Goal: Book appointment/travel/reservation

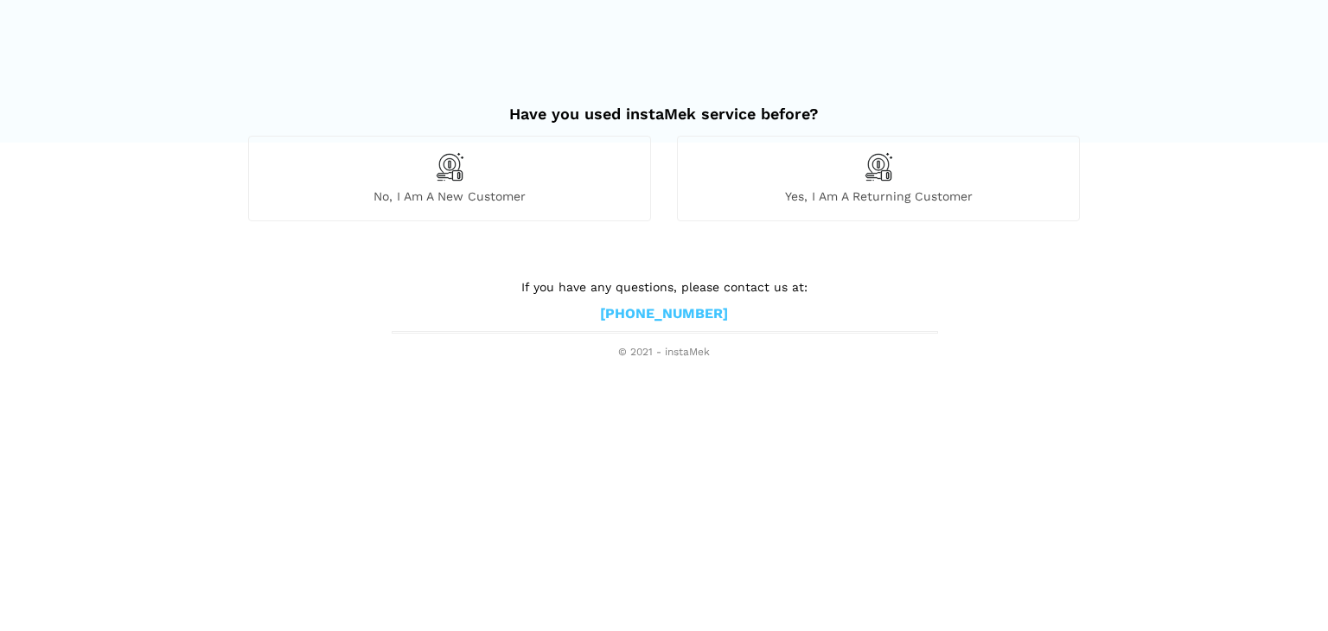
click at [496, 170] on div "No, I am a new customer" at bounding box center [449, 178] width 403 height 85
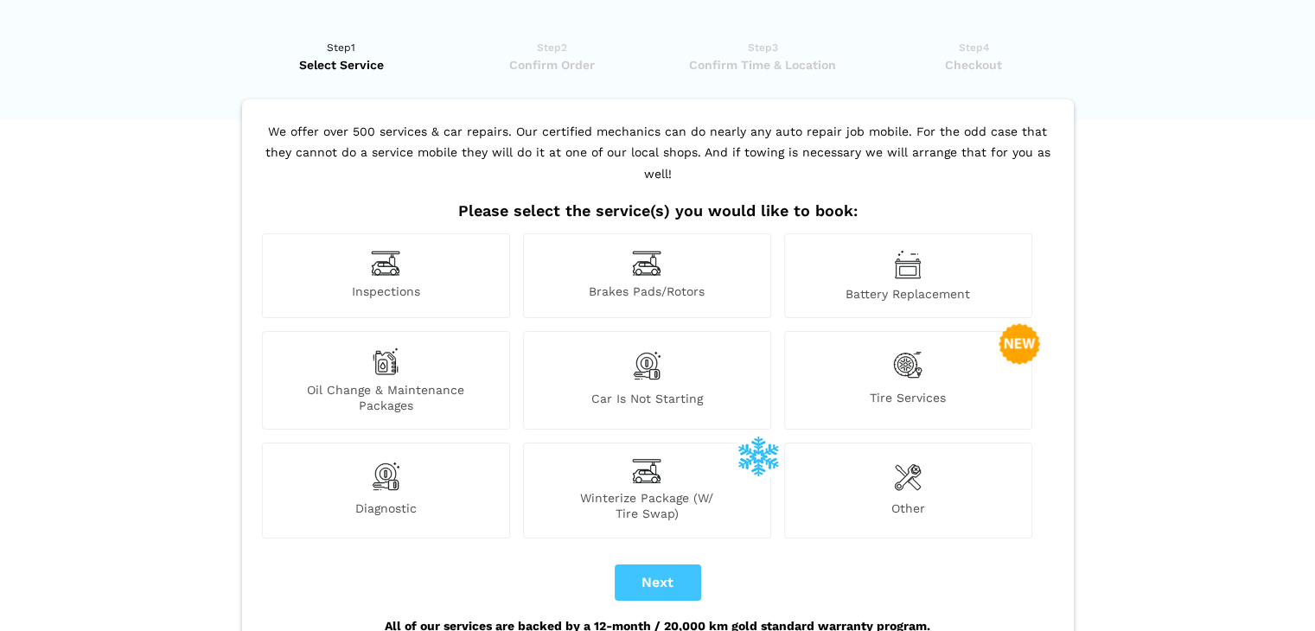
scroll to position [86, 0]
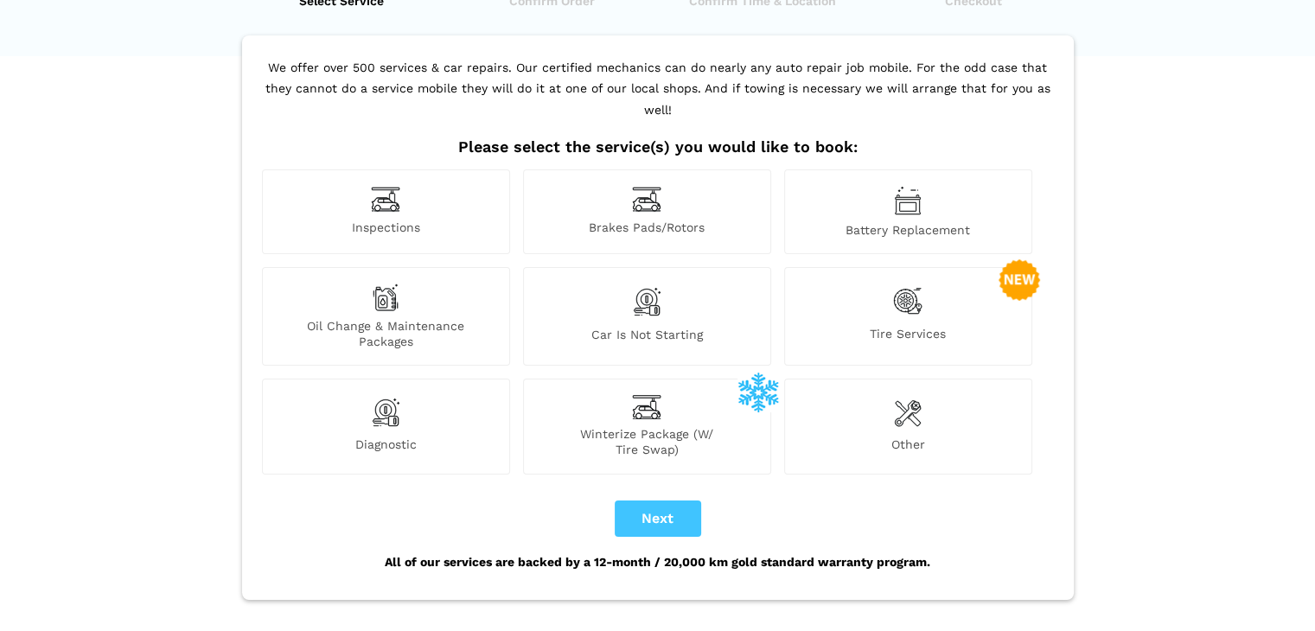
click at [879, 302] on div "Tire Services" at bounding box center [908, 316] width 248 height 99
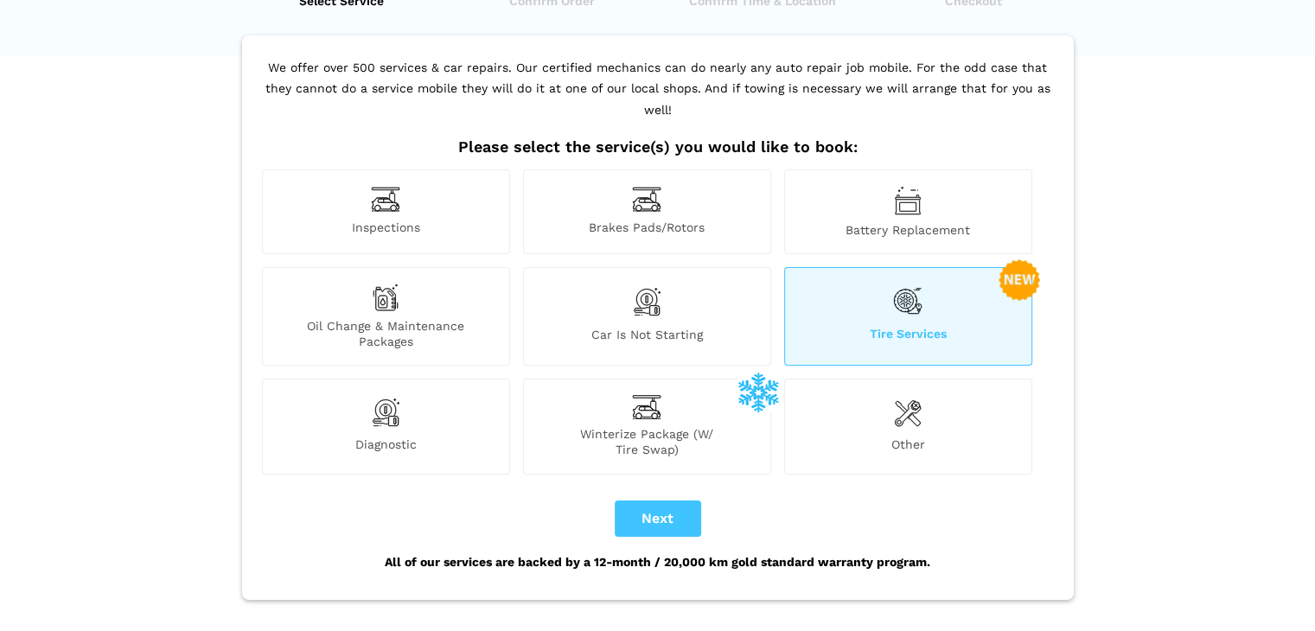
click at [928, 284] on div "Tire Services" at bounding box center [908, 316] width 248 height 99
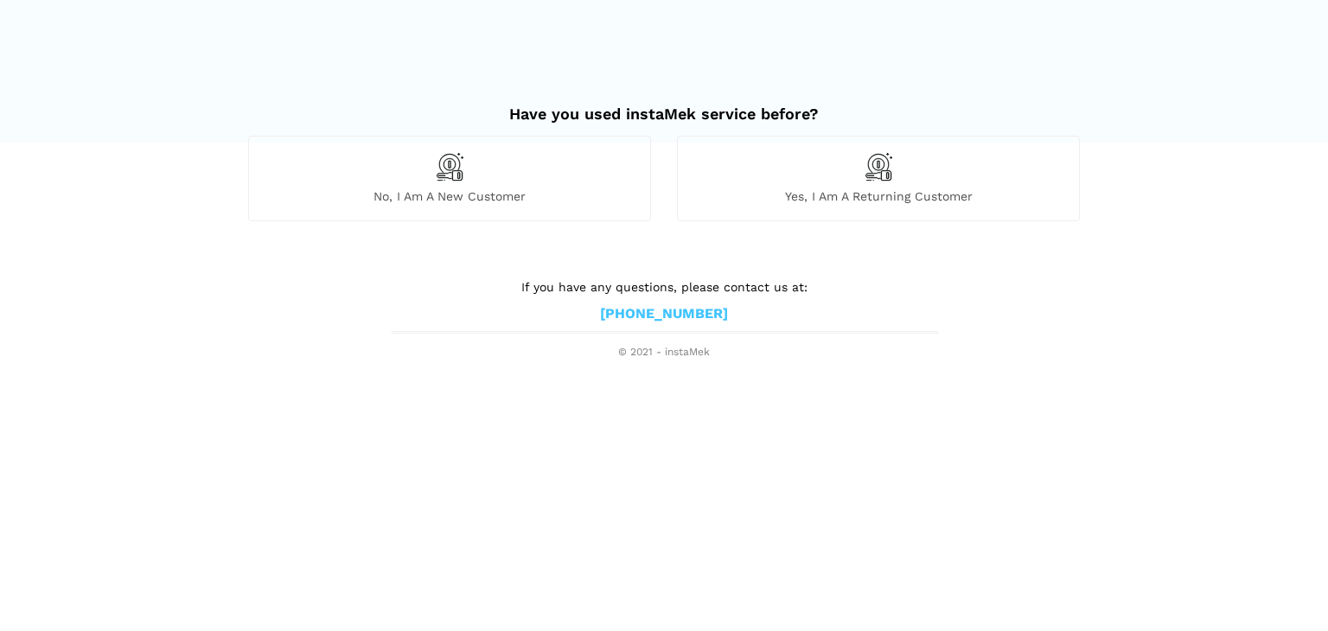
click at [427, 205] on div "No, I am a new customer" at bounding box center [449, 178] width 403 height 85
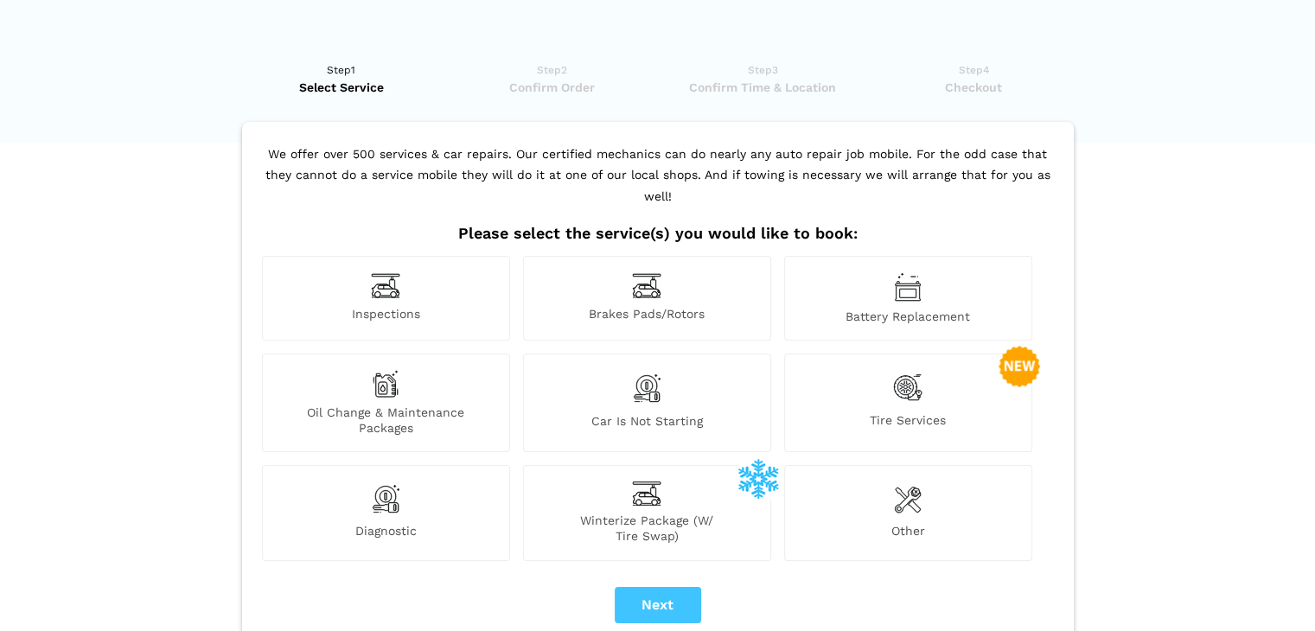
click at [923, 354] on div "Tire Services" at bounding box center [908, 403] width 248 height 99
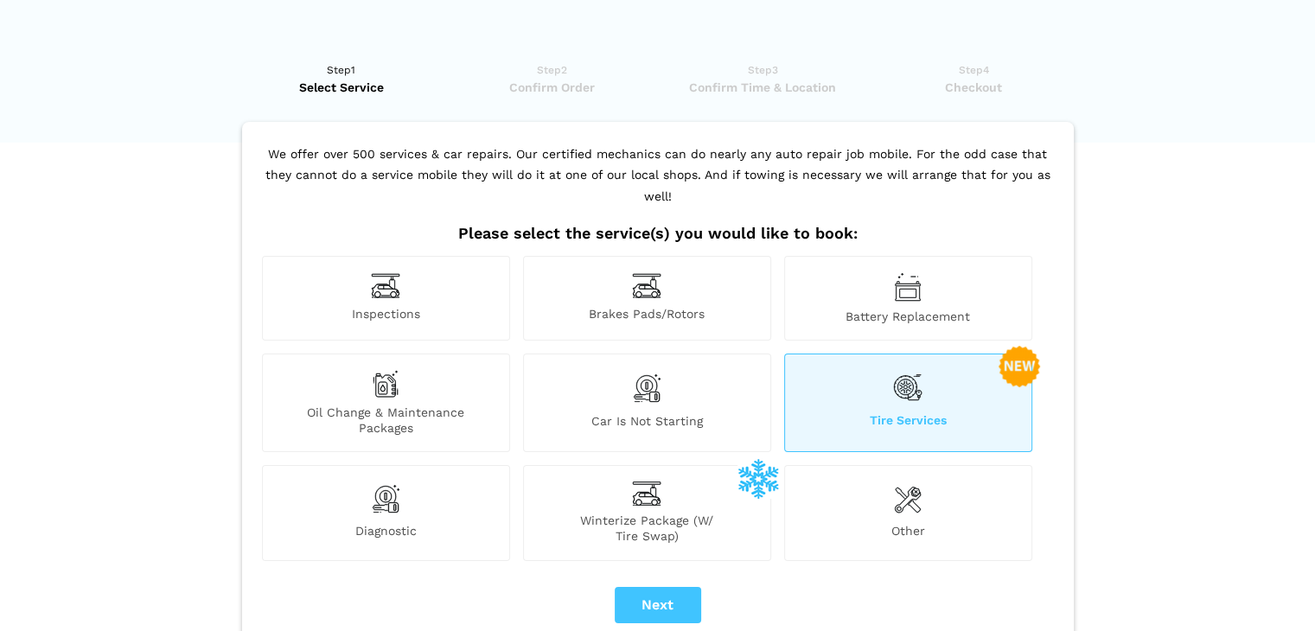
click at [907, 370] on img at bounding box center [907, 387] width 29 height 35
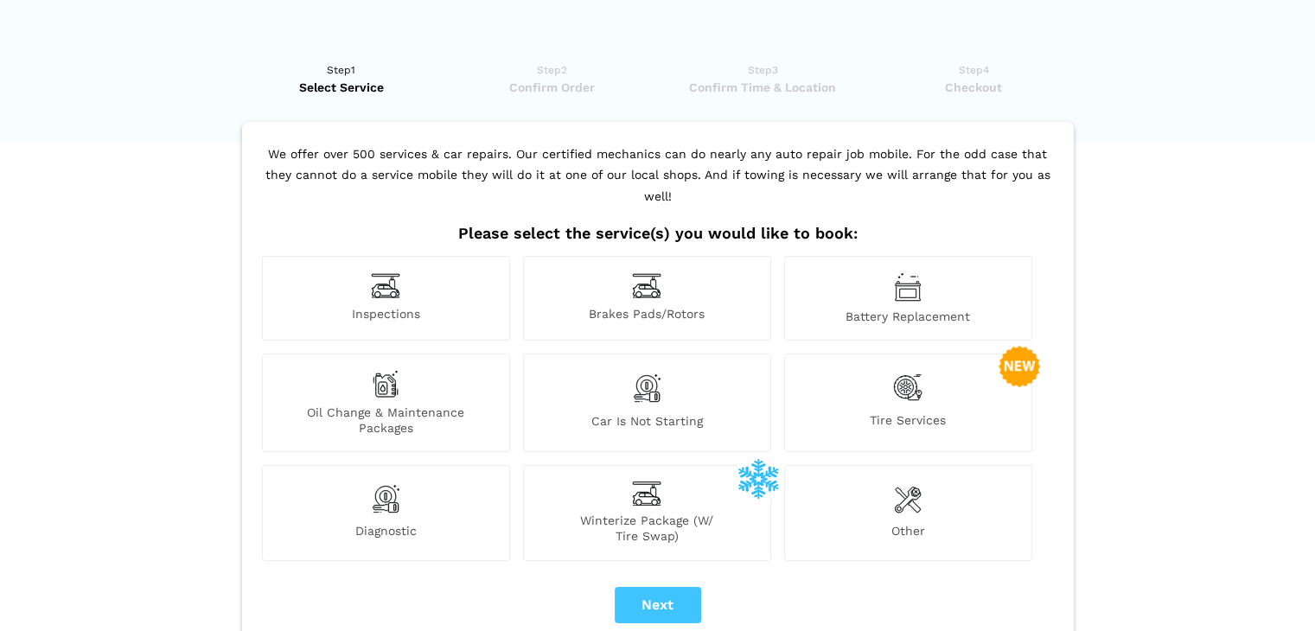
click at [934, 354] on div "Tire Services" at bounding box center [908, 403] width 248 height 99
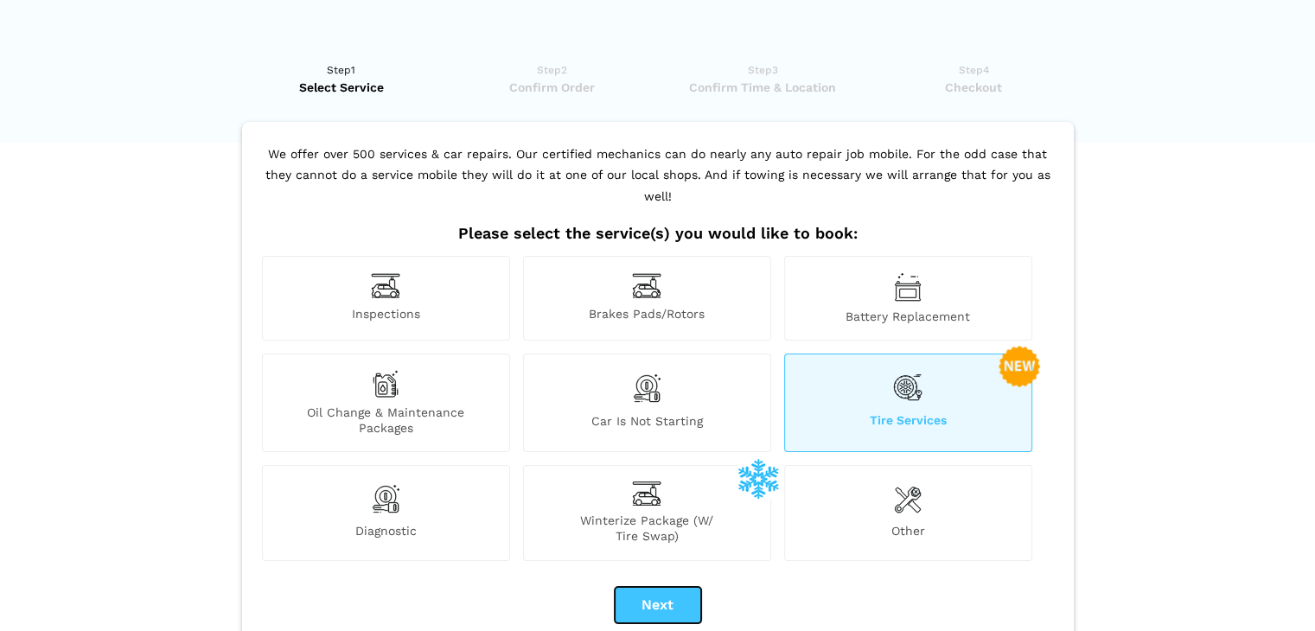
click at [680, 587] on button "Next" at bounding box center [658, 605] width 86 height 36
checkbox input "true"
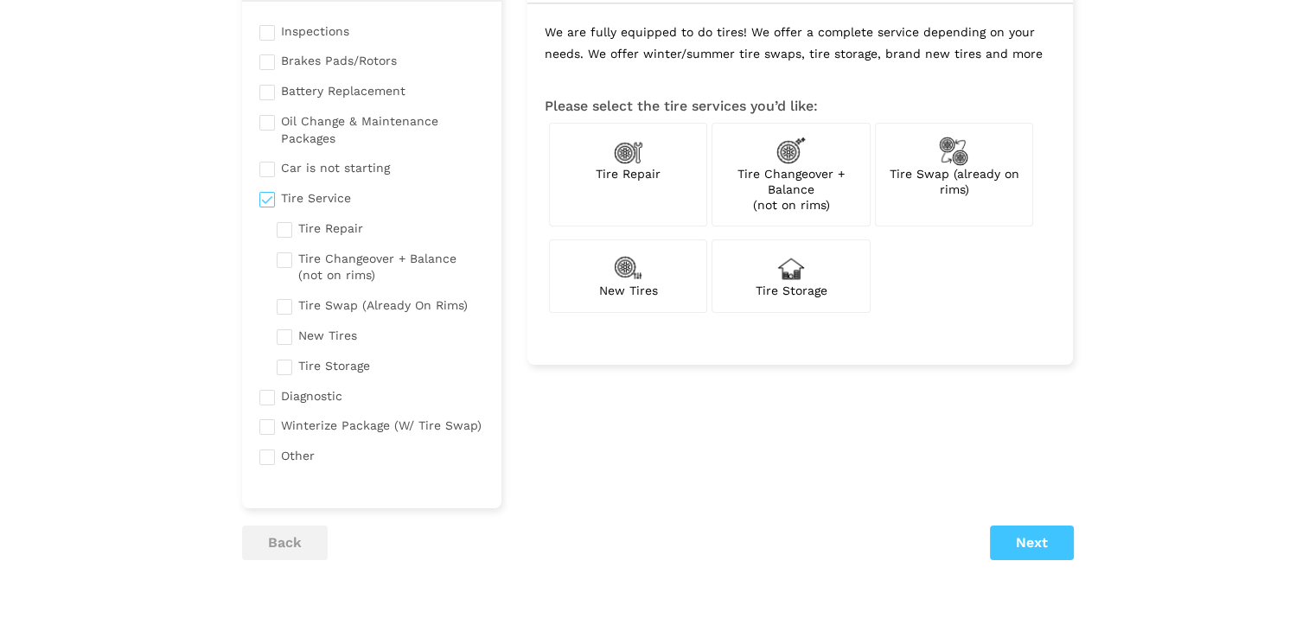
scroll to position [173, 0]
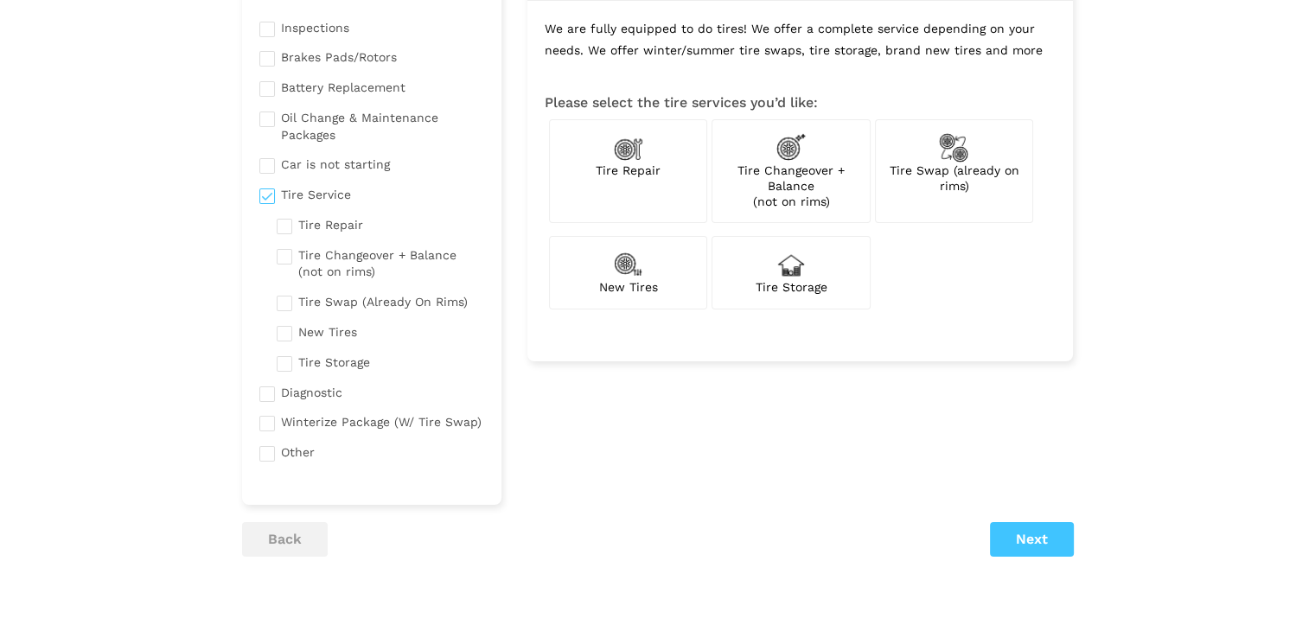
click at [960, 187] on span "Tire Swap (already on rims)" at bounding box center [954, 177] width 130 height 29
checkbox input "true"
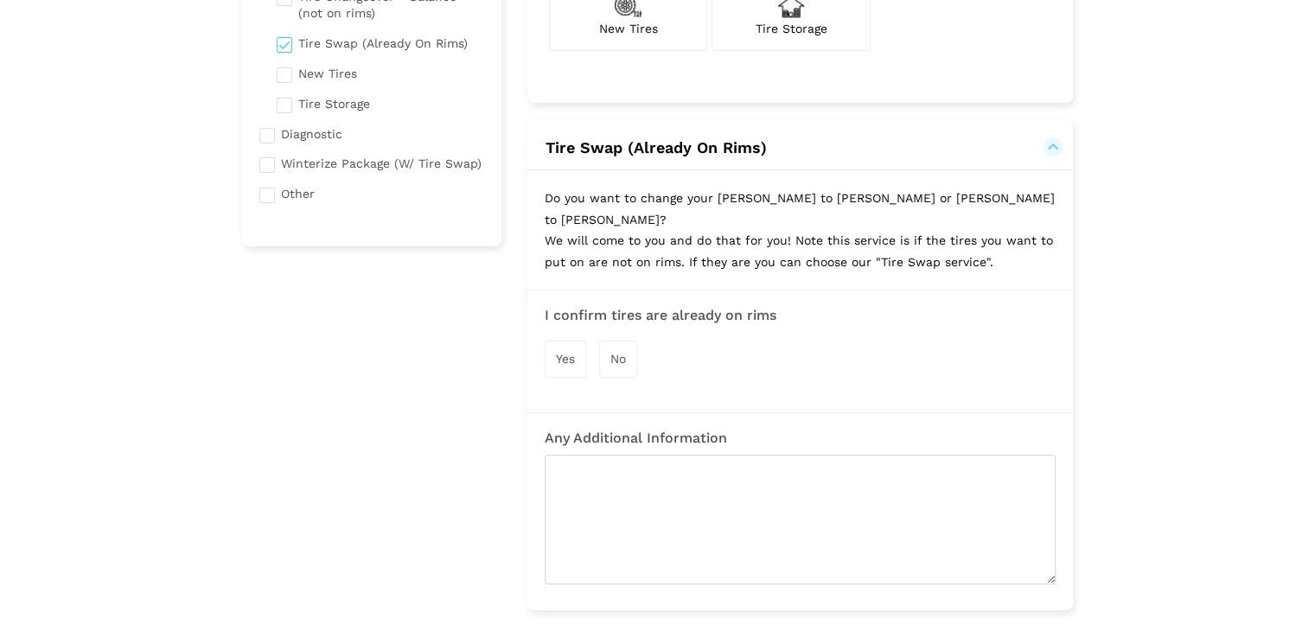
scroll to position [432, 0]
click at [577, 340] on div "Yes" at bounding box center [565, 358] width 41 height 37
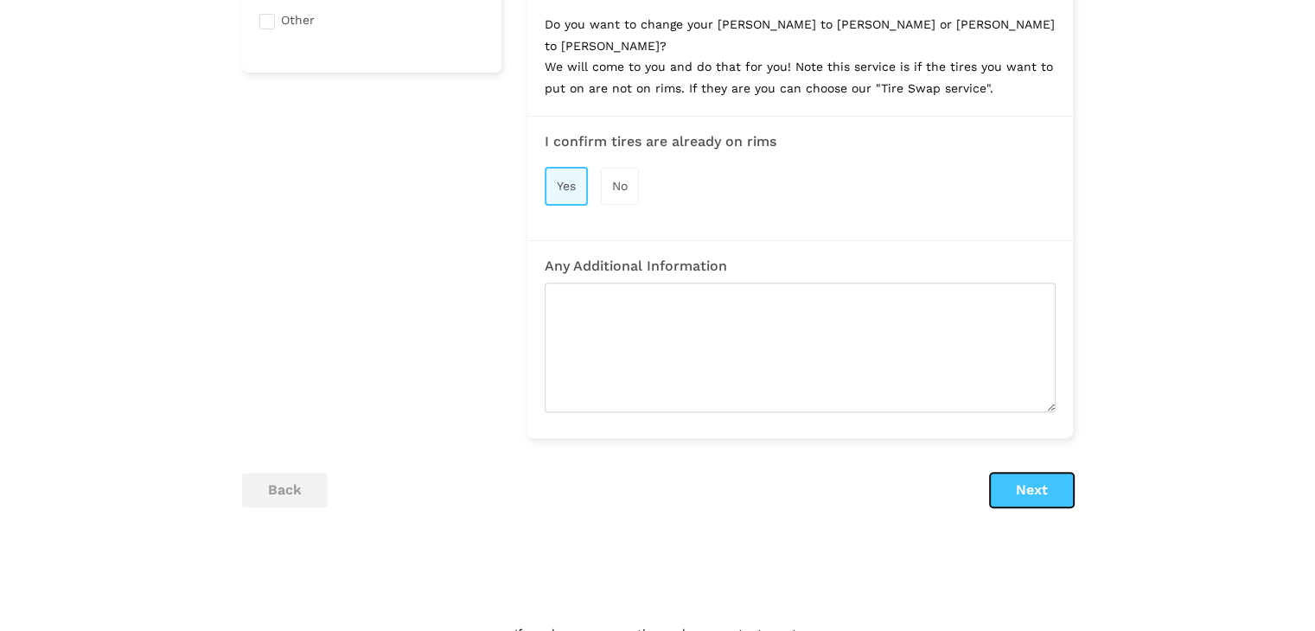
click at [1017, 473] on button "Next" at bounding box center [1032, 490] width 84 height 35
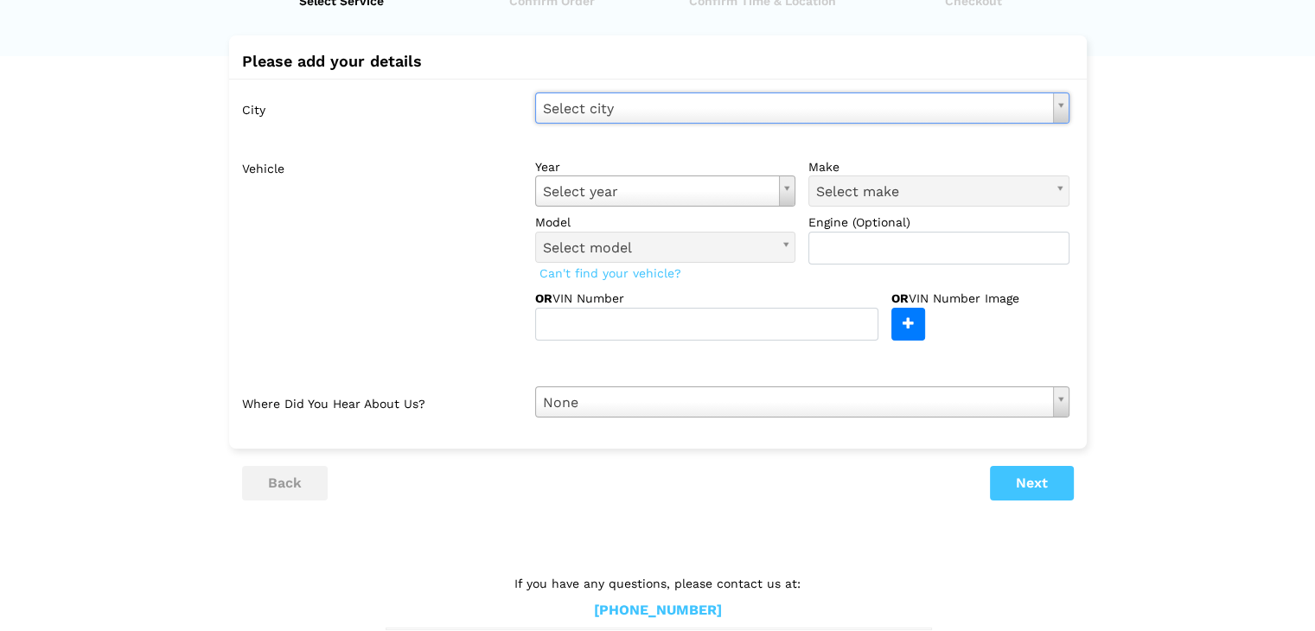
scroll to position [0, 0]
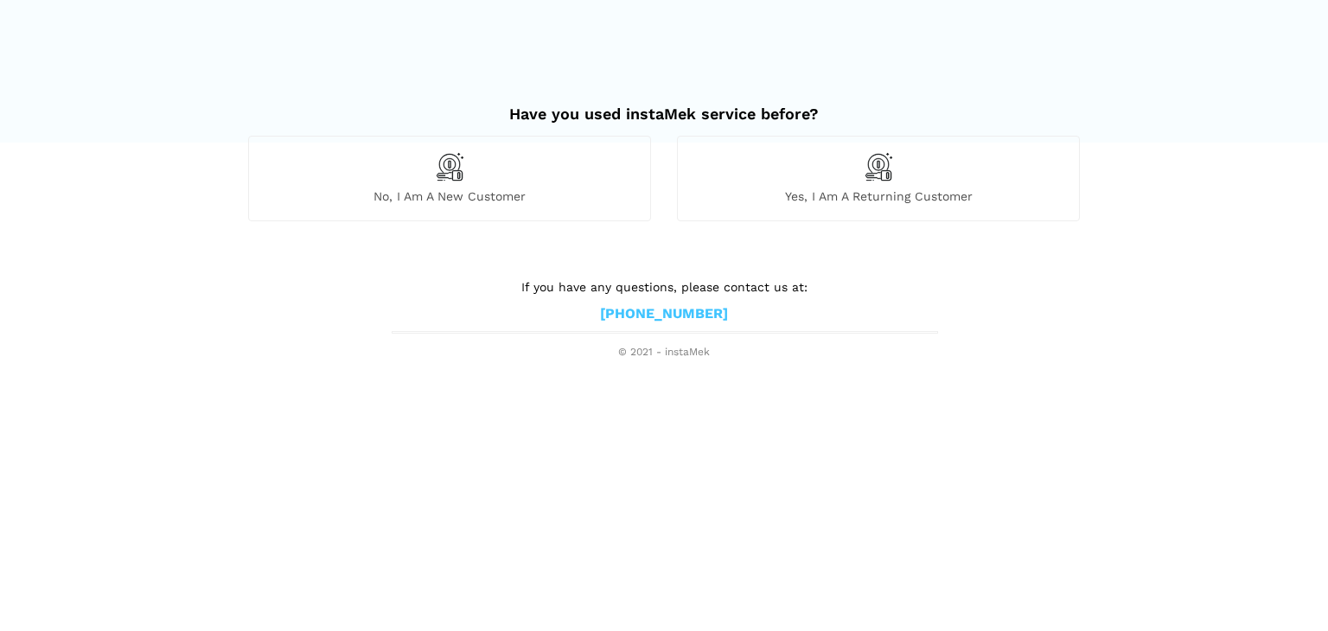
click at [577, 156] on div "No, I am a new customer" at bounding box center [449, 178] width 403 height 85
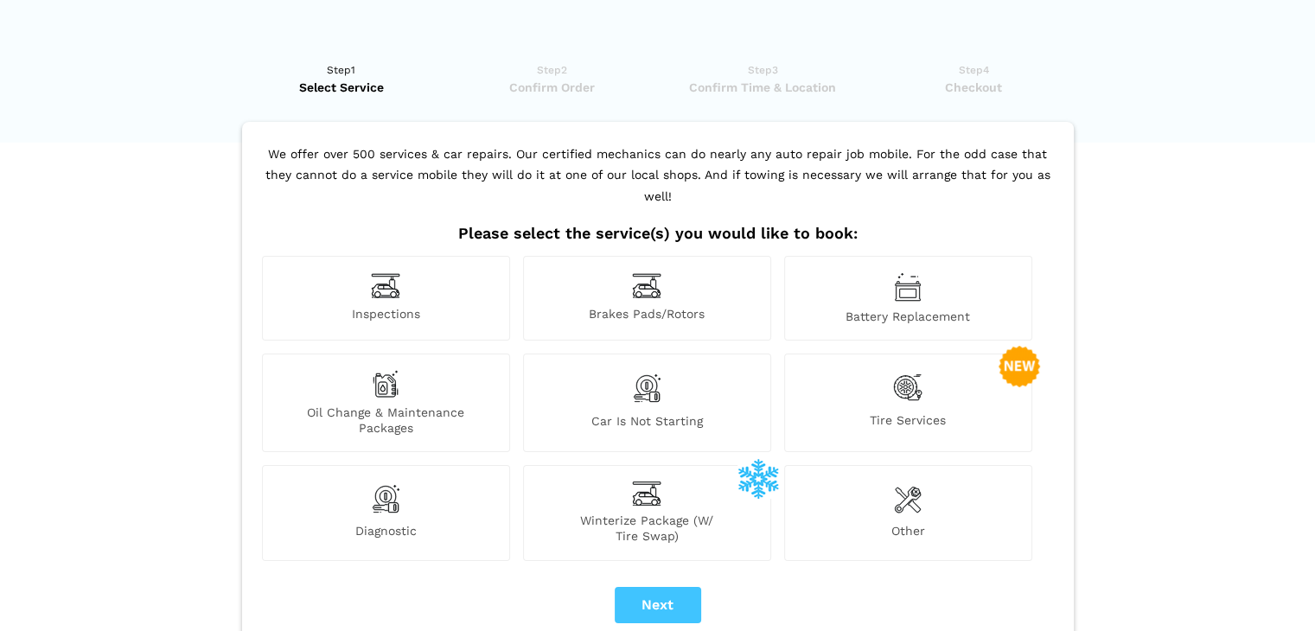
click at [952, 364] on div "Tire Services" at bounding box center [908, 403] width 248 height 99
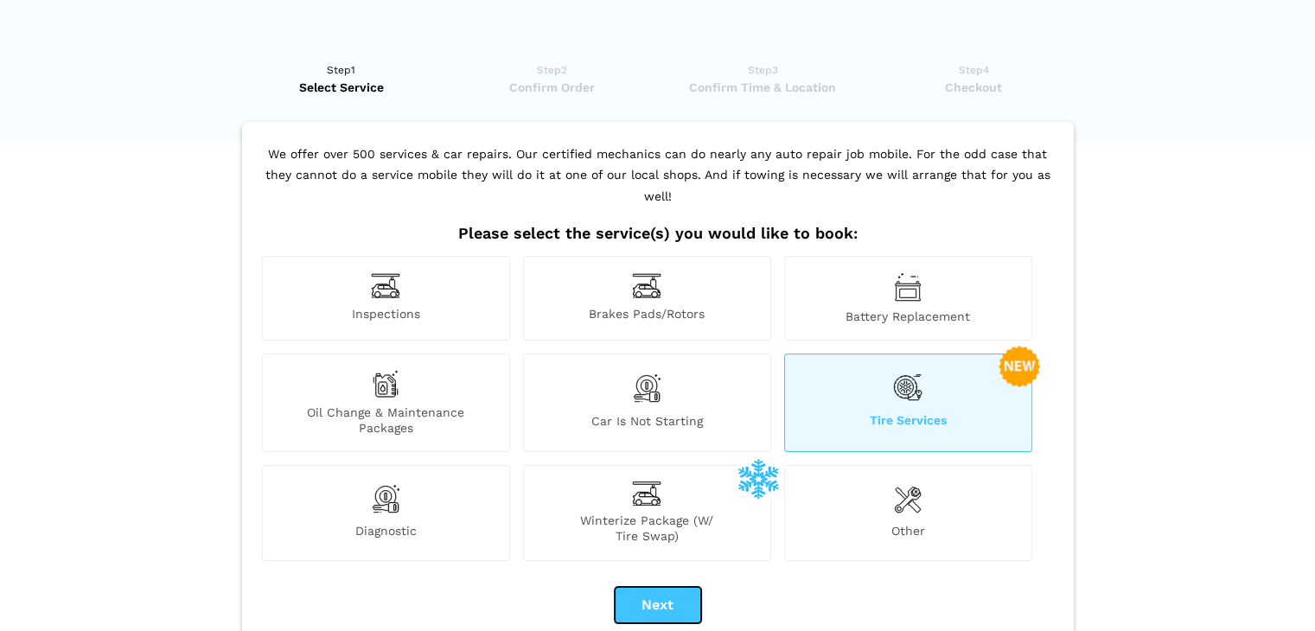
drag, startPoint x: 687, startPoint y: 569, endPoint x: 695, endPoint y: 564, distance: 8.9
click at [686, 587] on button "Next" at bounding box center [658, 605] width 86 height 36
checkbox input "true"
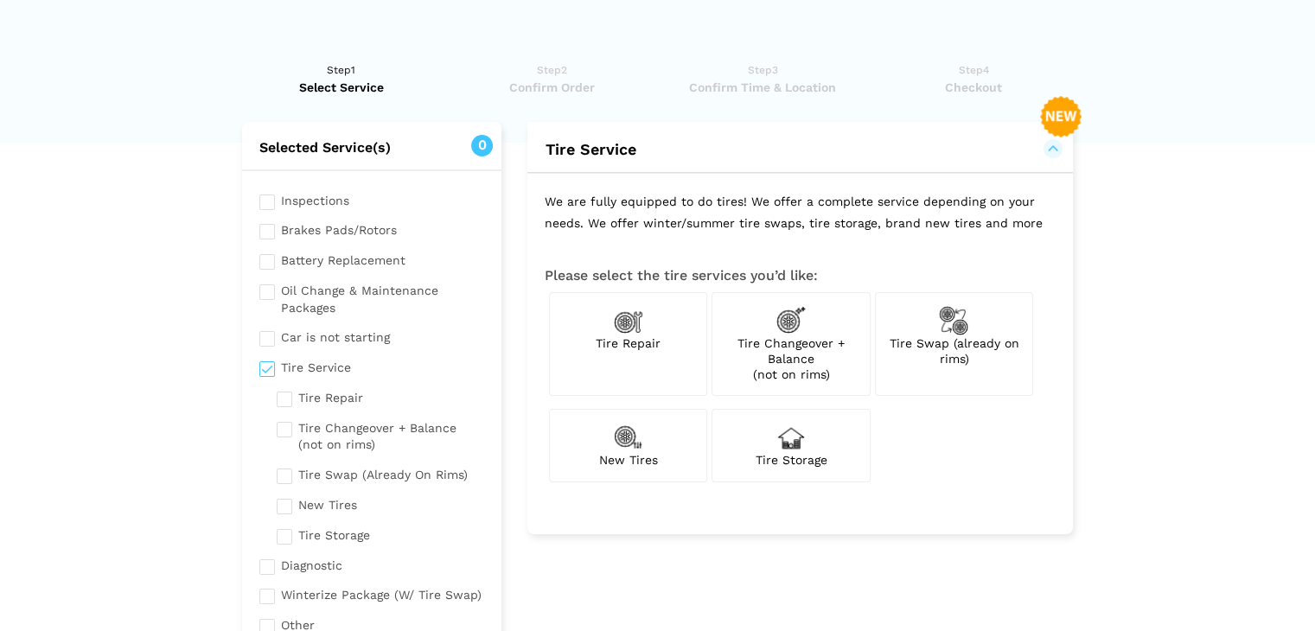
click at [953, 333] on img at bounding box center [953, 320] width 29 height 29
checkbox input "true"
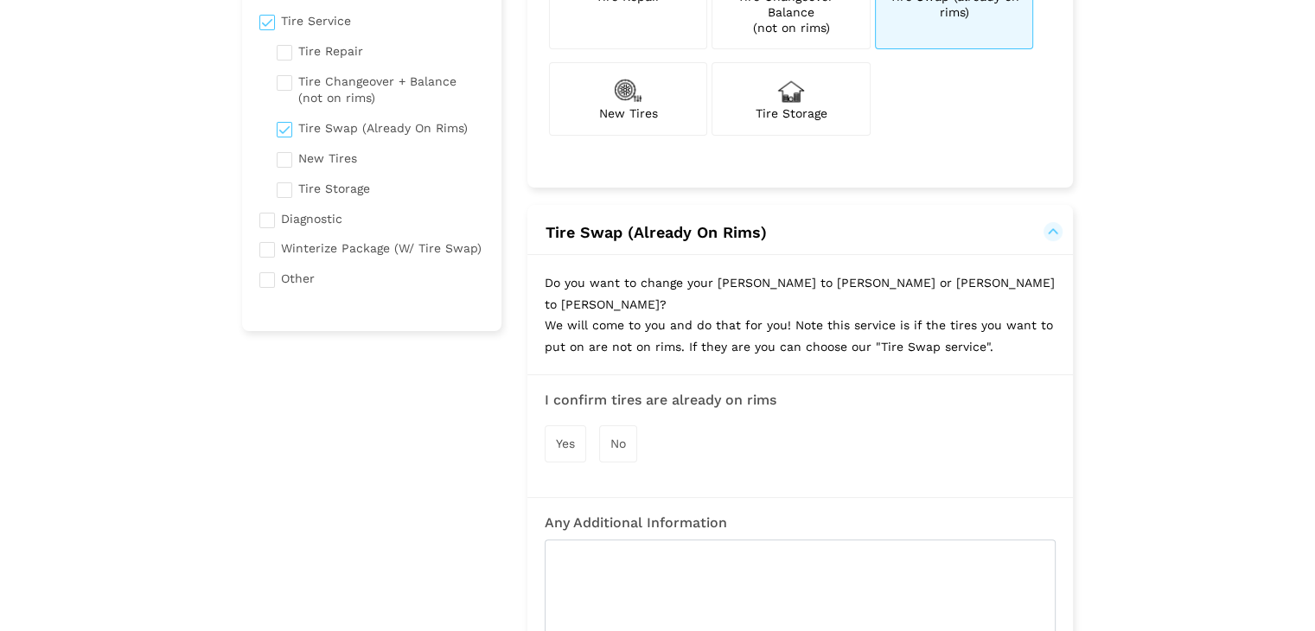
scroll to position [519, 0]
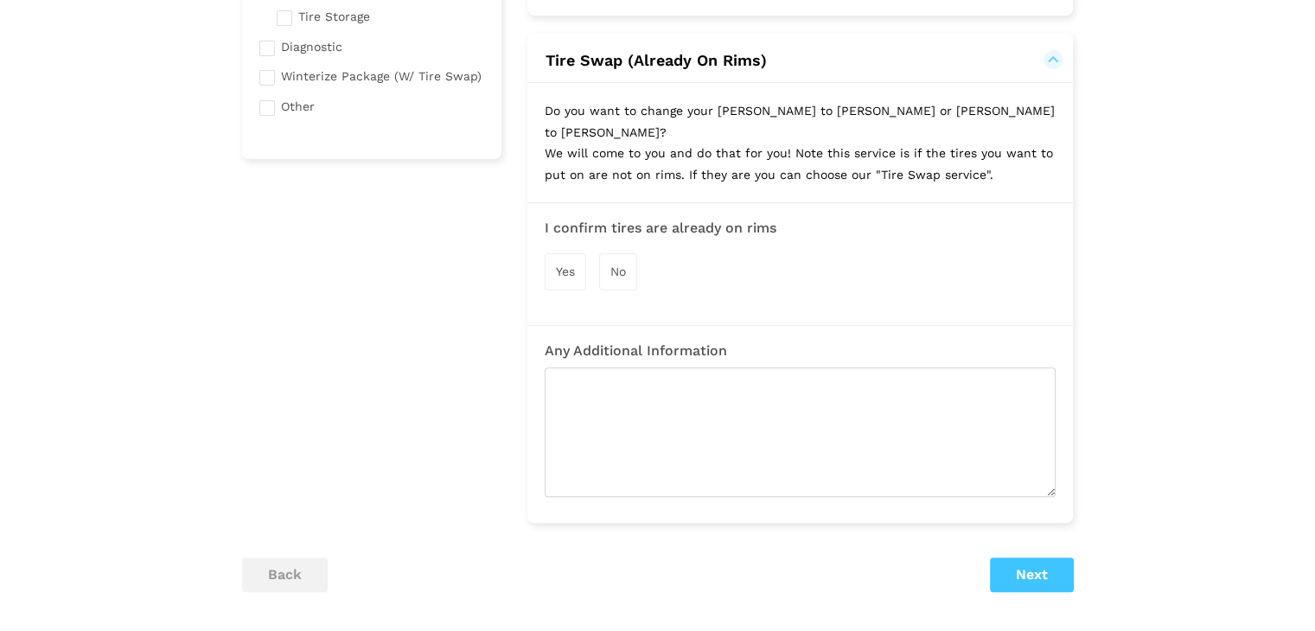
drag, startPoint x: 574, startPoint y: 243, endPoint x: 705, endPoint y: 326, distance: 155.4
click at [574, 265] on span "Yes" at bounding box center [565, 272] width 19 height 14
drag, startPoint x: 1048, startPoint y: 550, endPoint x: 1035, endPoint y: 551, distance: 13.0
click at [1046, 559] on button "Next" at bounding box center [1032, 576] width 84 height 35
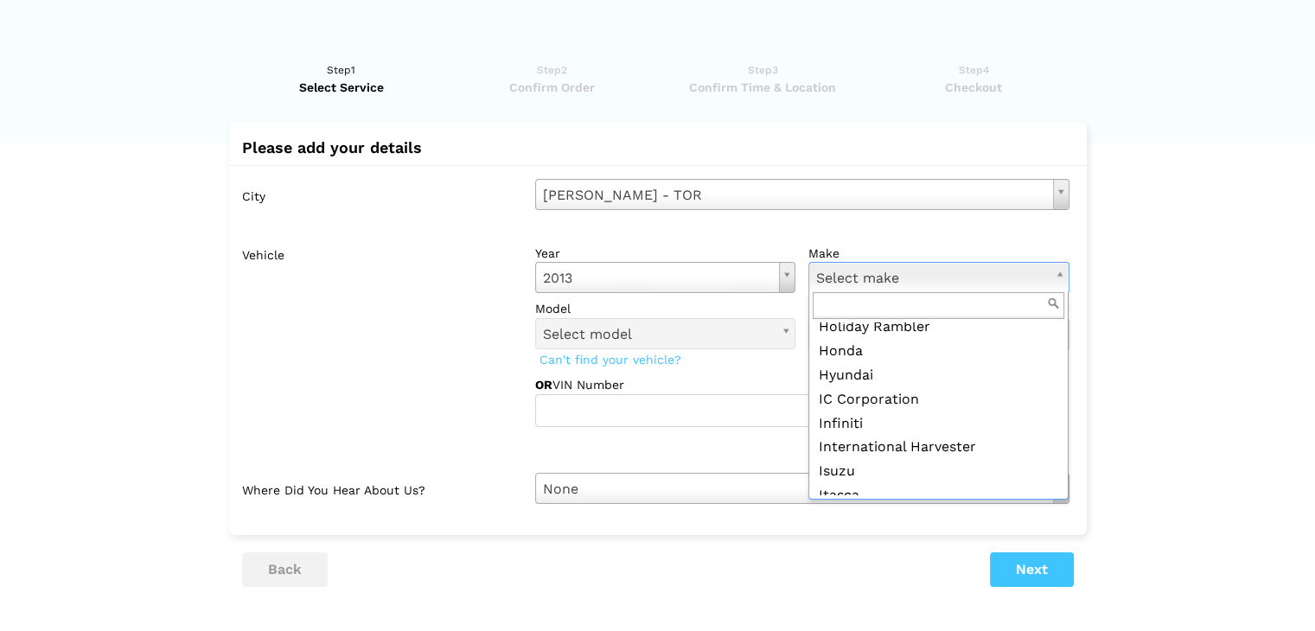
scroll to position [806, 0]
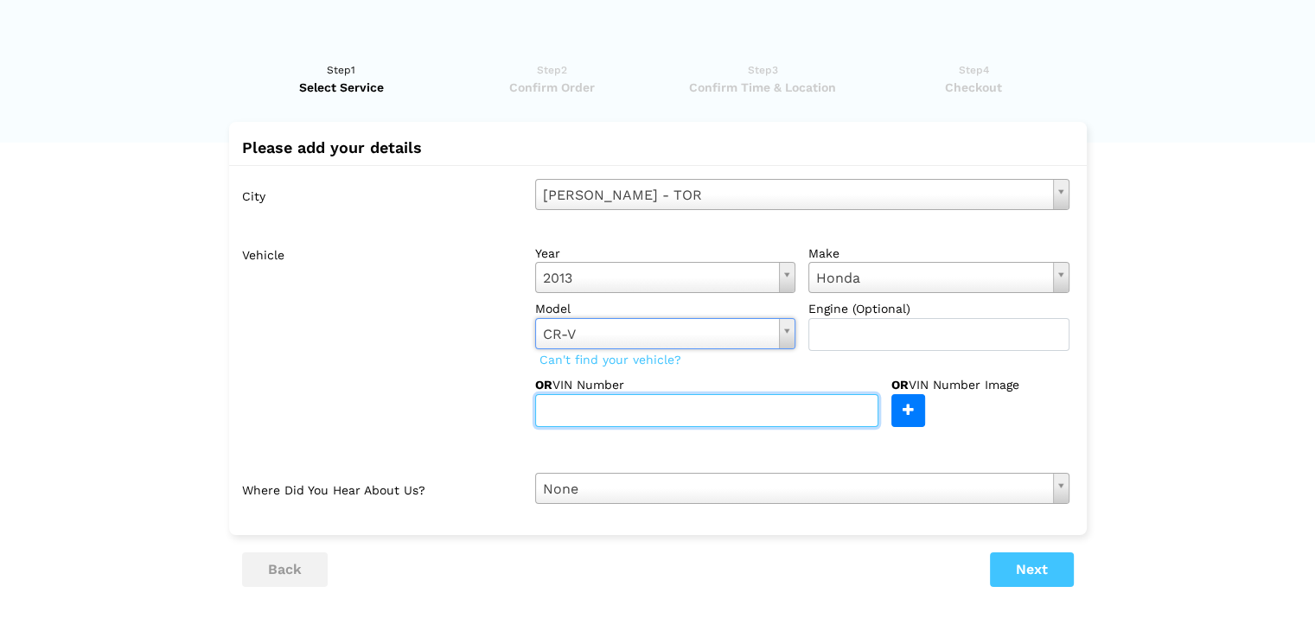
click at [854, 407] on input "text" at bounding box center [706, 410] width 343 height 33
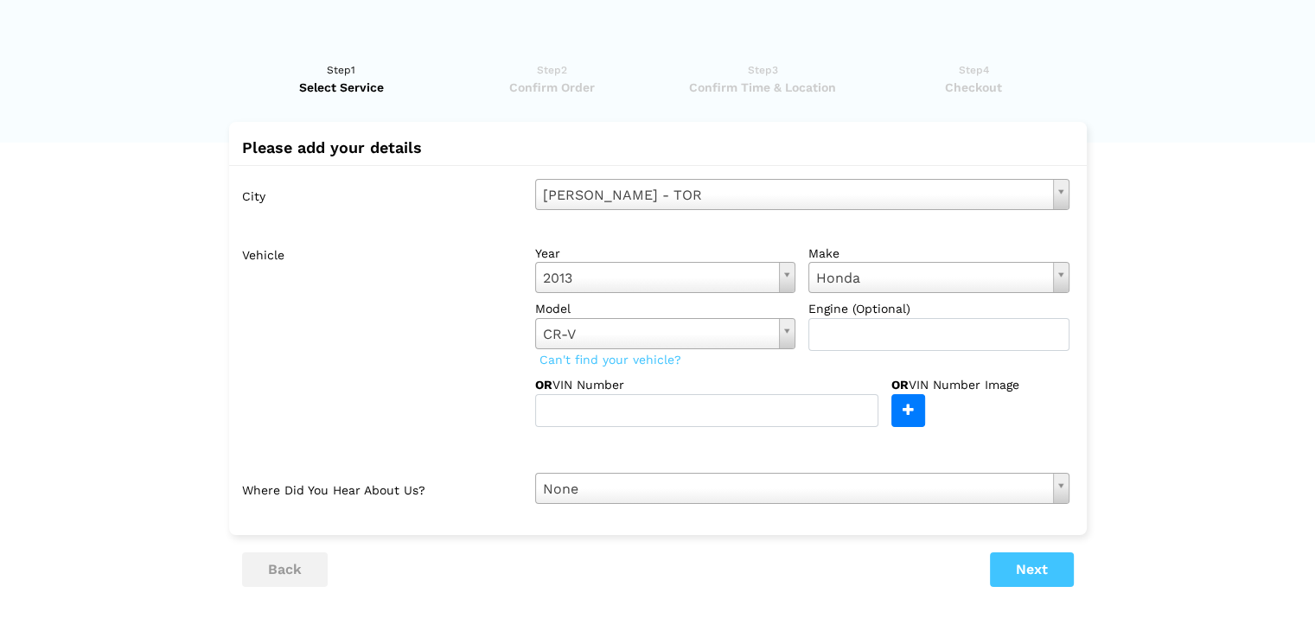
click at [1014, 416] on div "OR VIN Number Image" at bounding box center [980, 401] width 178 height 51
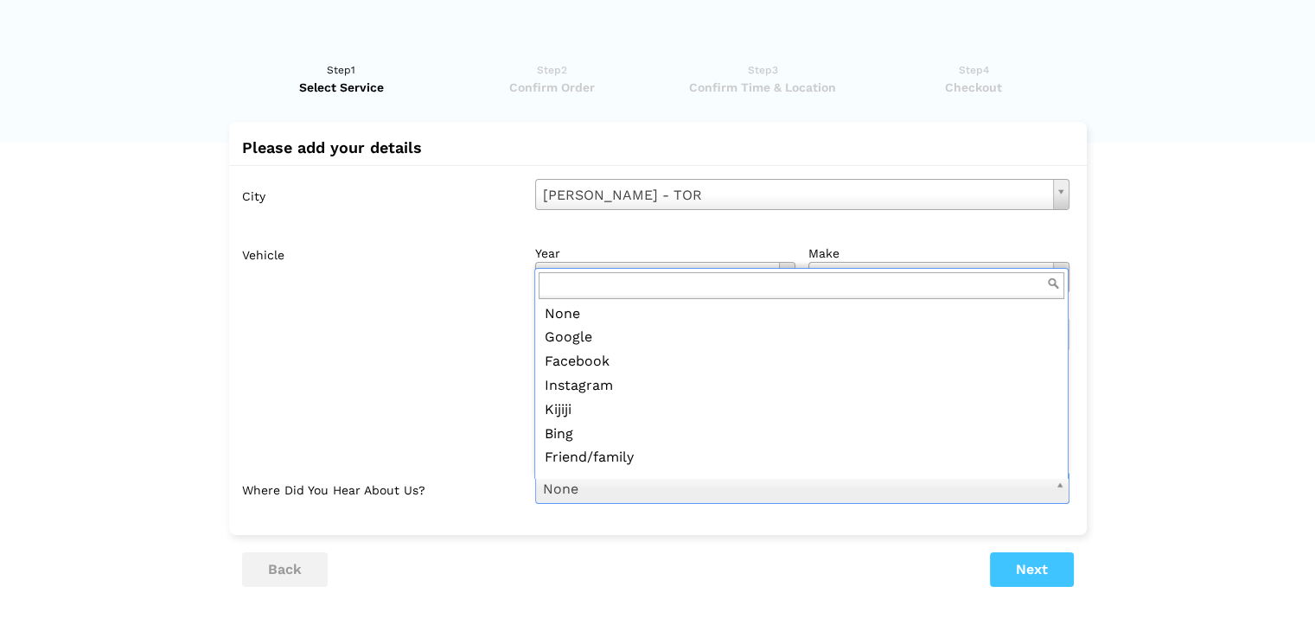
scroll to position [187, 0]
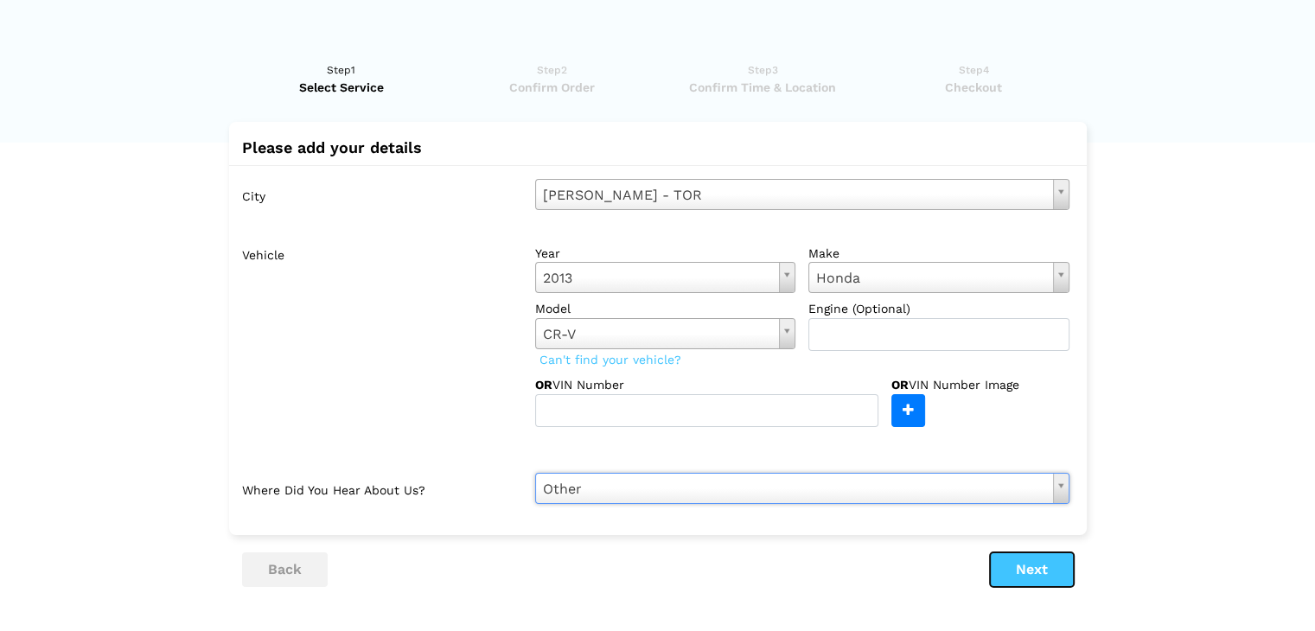
drag, startPoint x: 1025, startPoint y: 568, endPoint x: 1027, endPoint y: 581, distance: 13.1
click at [1026, 568] on button "Next" at bounding box center [1032, 569] width 84 height 35
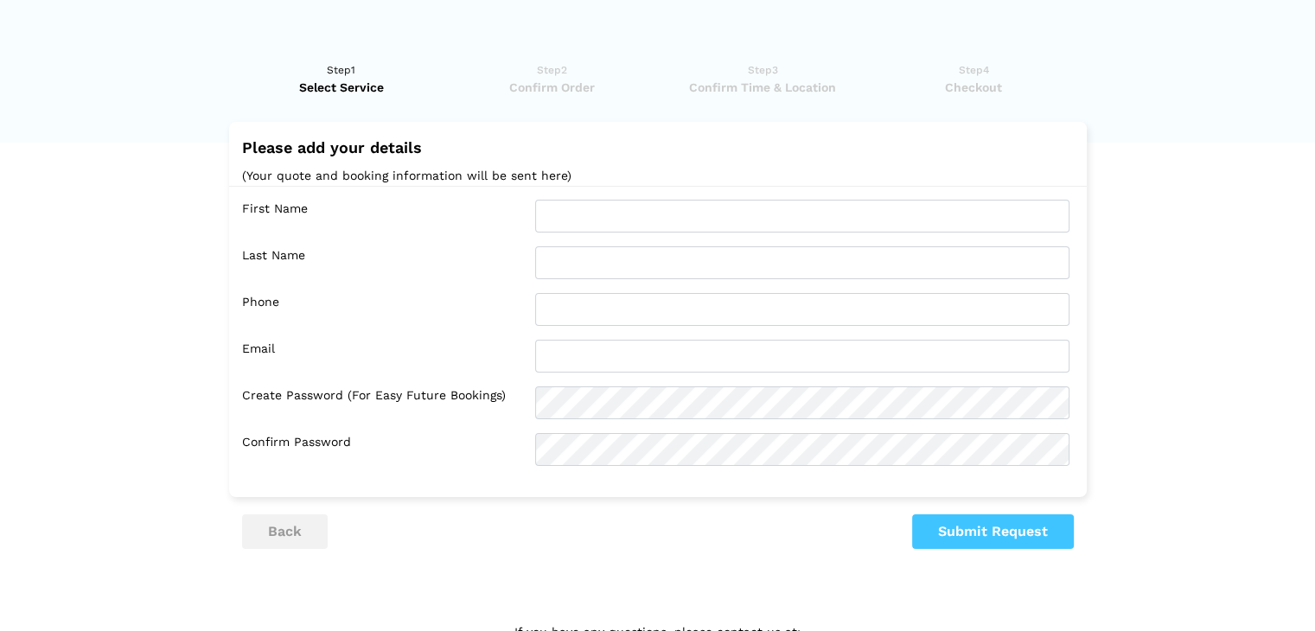
click at [639, 189] on div "First Name Last Name Phone Email Confirm Password" at bounding box center [657, 333] width 857 height 294
click at [639, 198] on div "First Name Last Name Phone Email Confirm Password" at bounding box center [657, 333] width 857 height 294
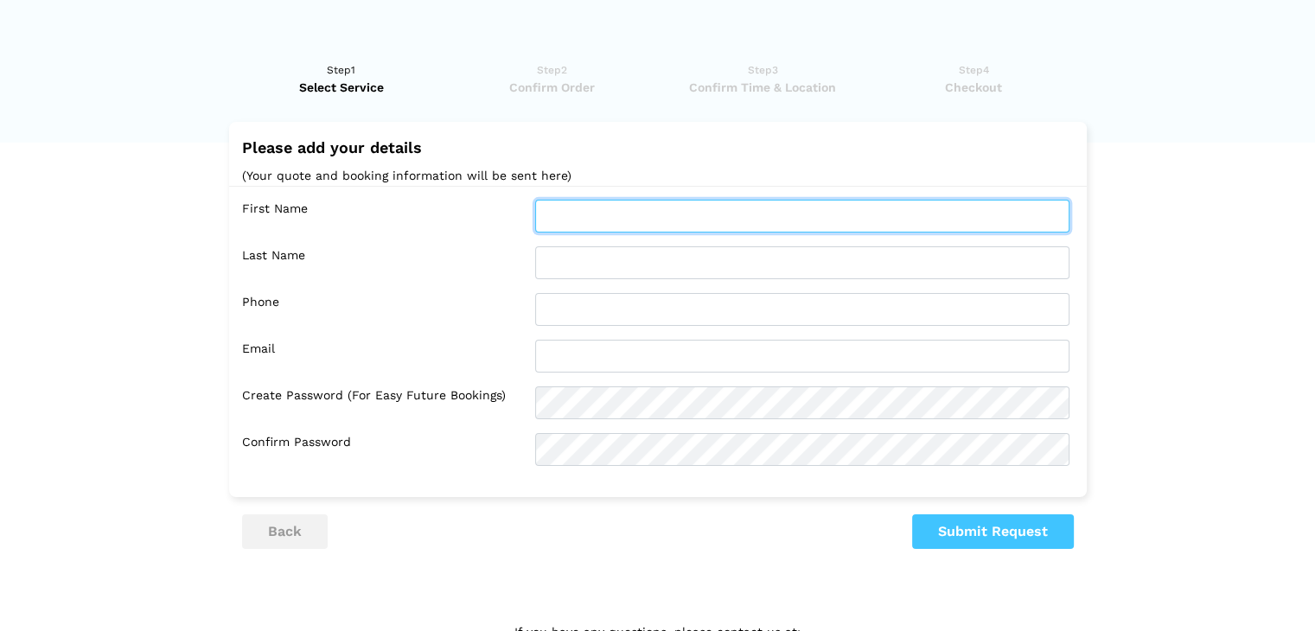
click at [639, 200] on input "text" at bounding box center [802, 216] width 534 height 33
type input "[PERSON_NAME]"
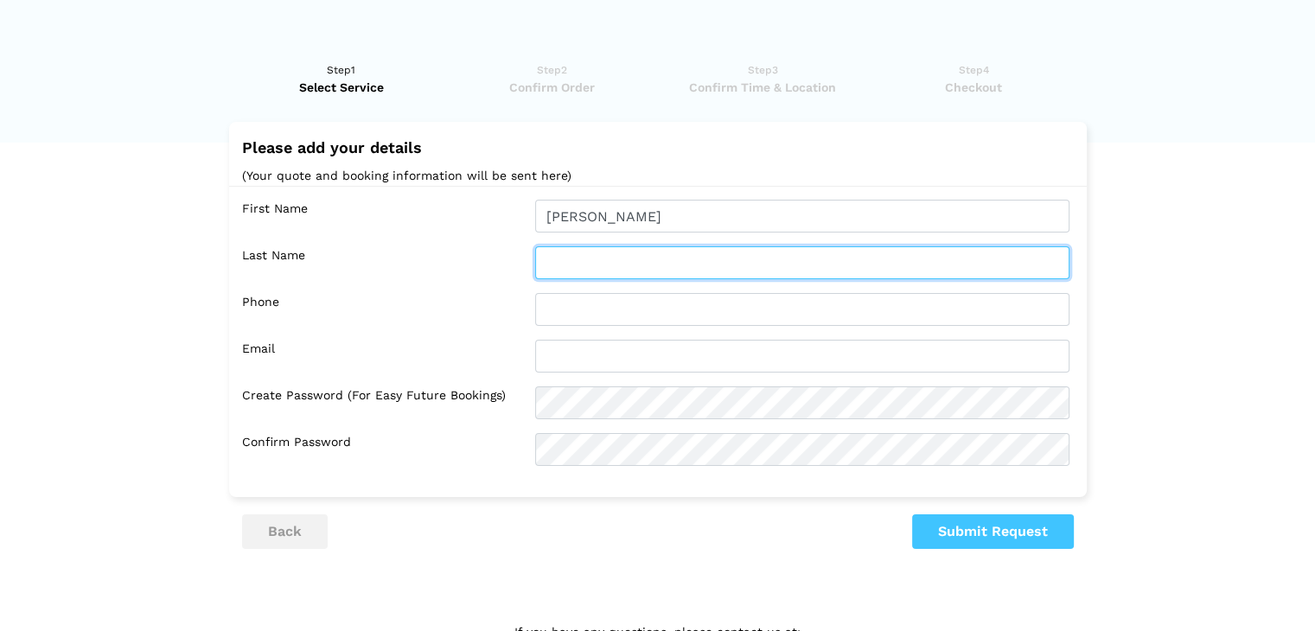
click at [667, 273] on input "text" at bounding box center [802, 262] width 534 height 33
type input "Popoli"
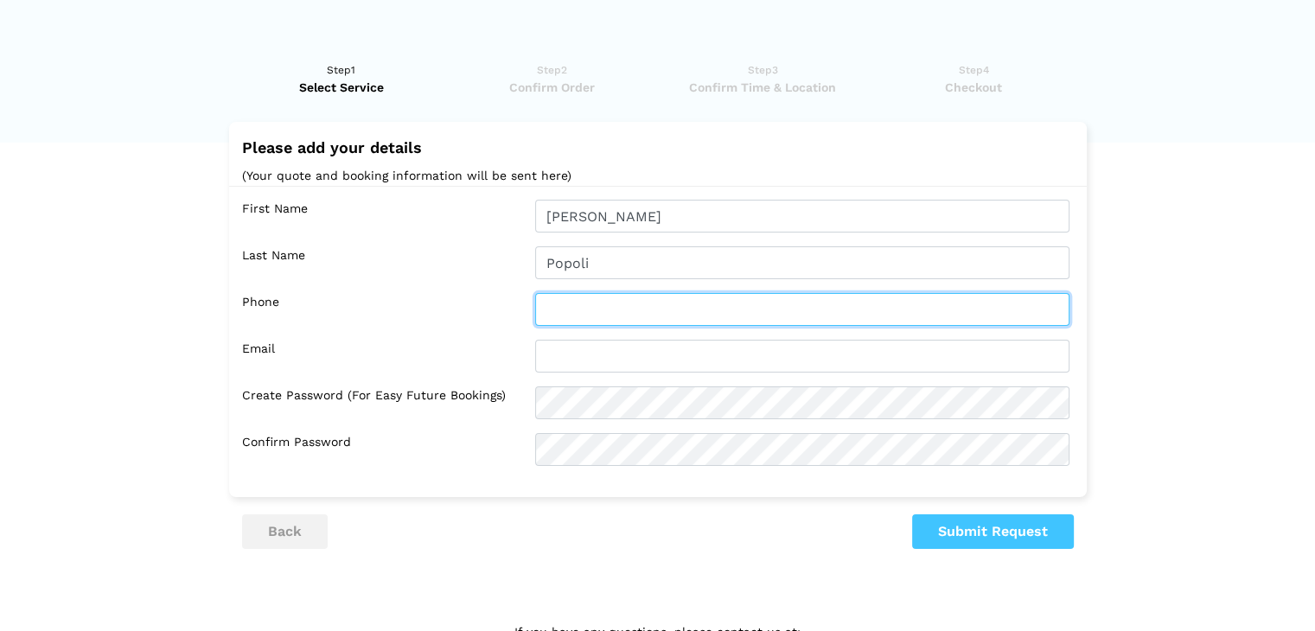
click at [651, 303] on input "text" at bounding box center [802, 309] width 534 height 33
type input "[EMAIL_ADDRESS][DOMAIN_NAME]"
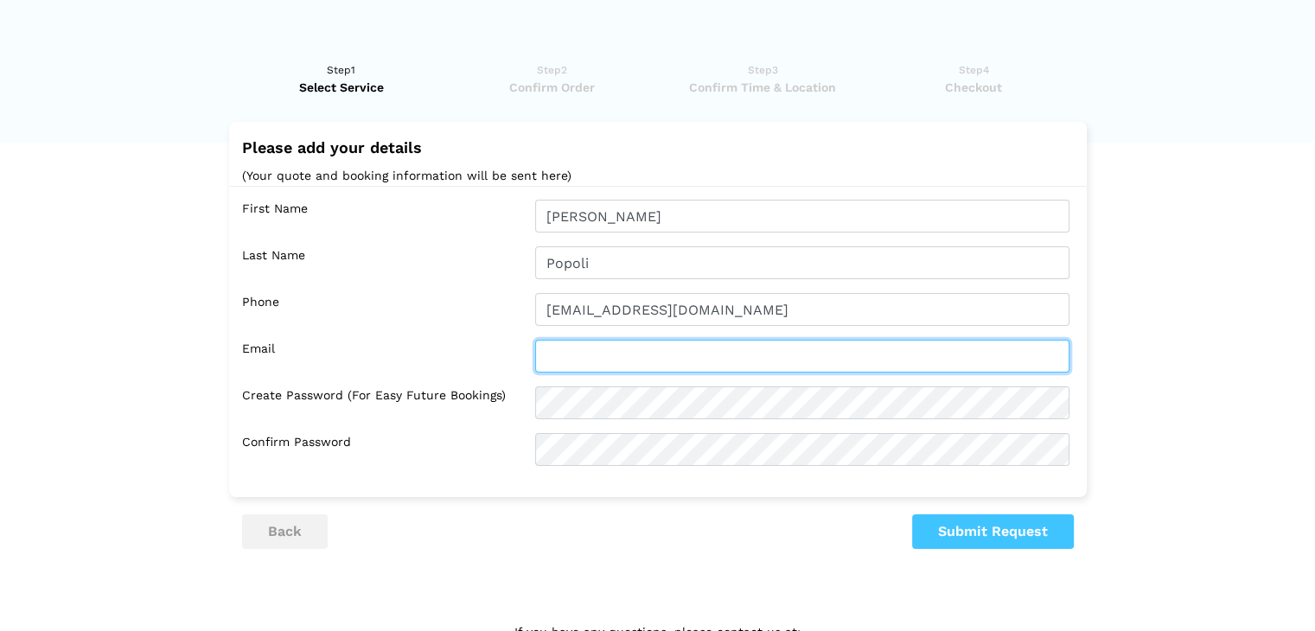
click at [653, 350] on input "text" at bounding box center [802, 356] width 534 height 33
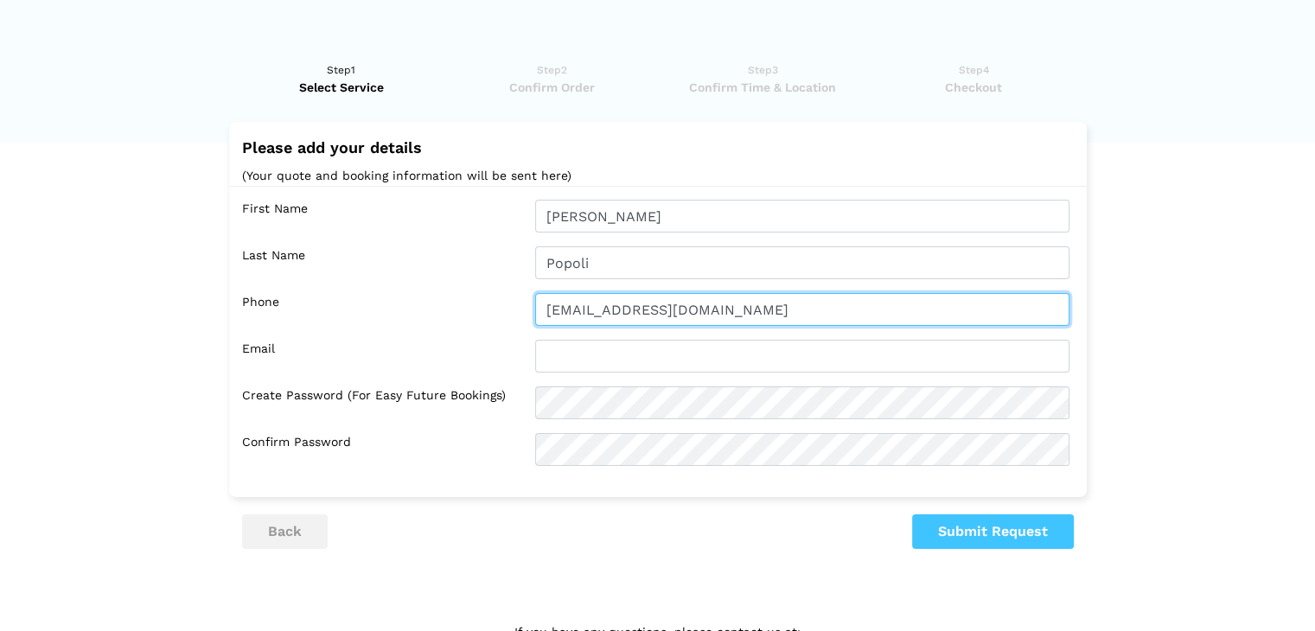
drag, startPoint x: 769, startPoint y: 318, endPoint x: 452, endPoint y: 314, distance: 317.3
click at [452, 315] on div "Phone [EMAIL_ADDRESS][DOMAIN_NAME]" at bounding box center [662, 309] width 840 height 33
type input "[PHONE_NUMBER]"
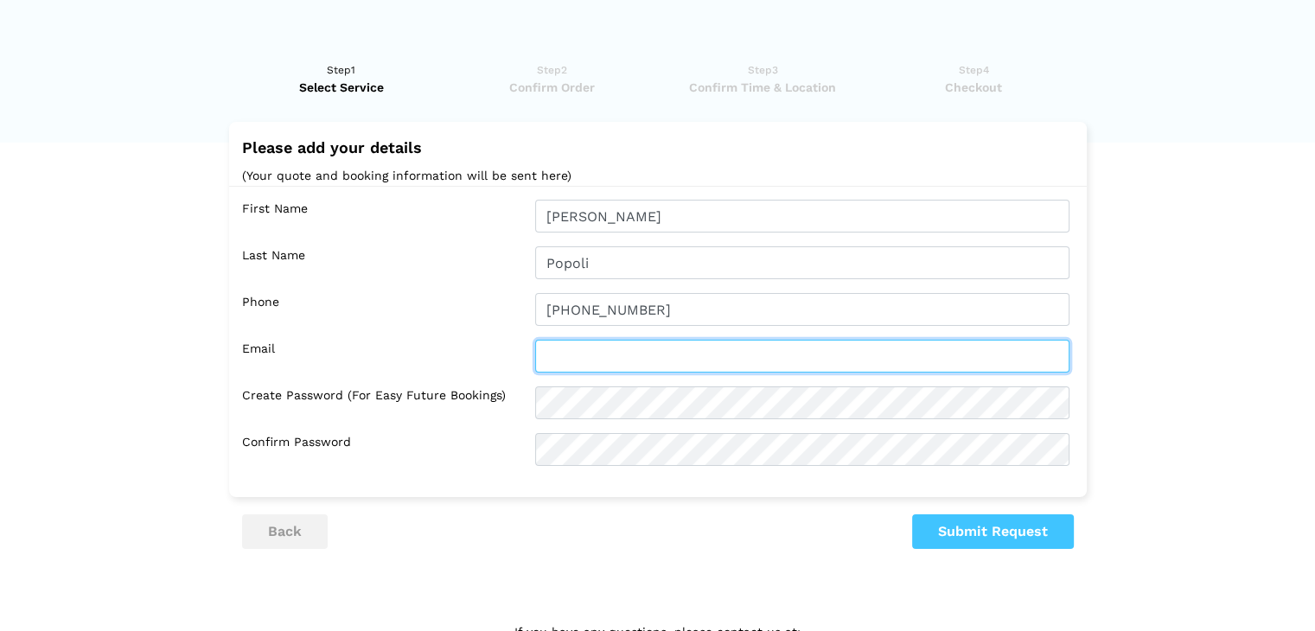
click at [568, 351] on input "text" at bounding box center [802, 356] width 534 height 33
type input "[EMAIL_ADDRESS][DOMAIN_NAME]"
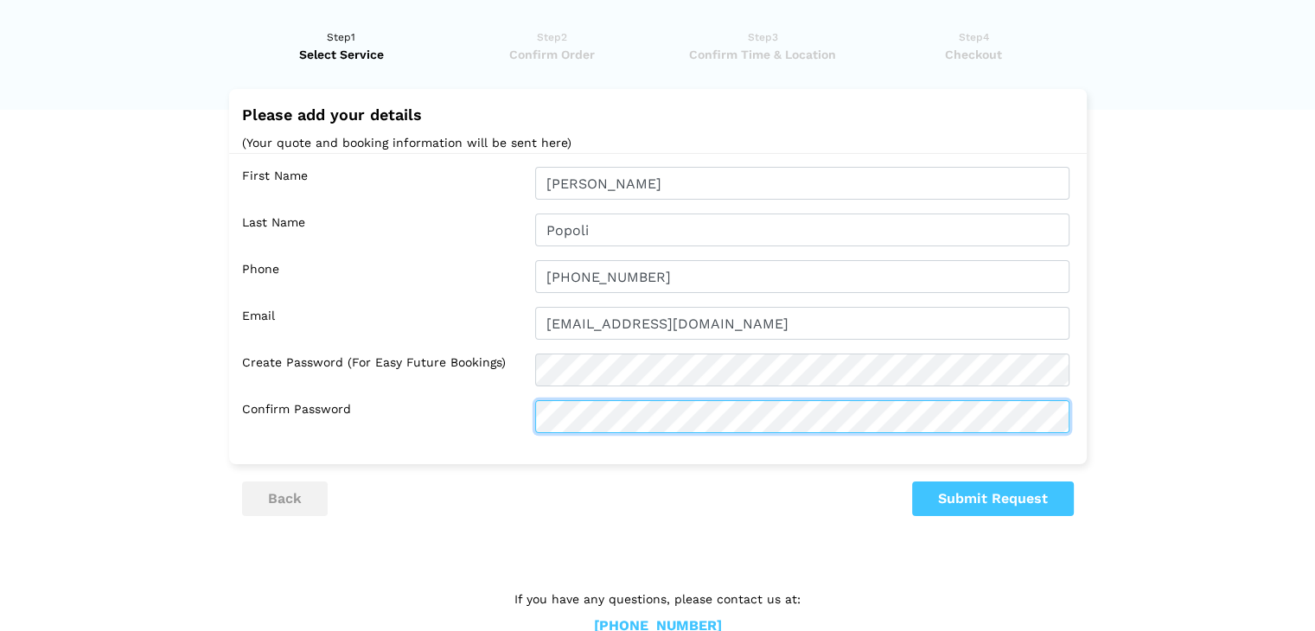
scroll to position [0, 0]
